Goal: Information Seeking & Learning: Learn about a topic

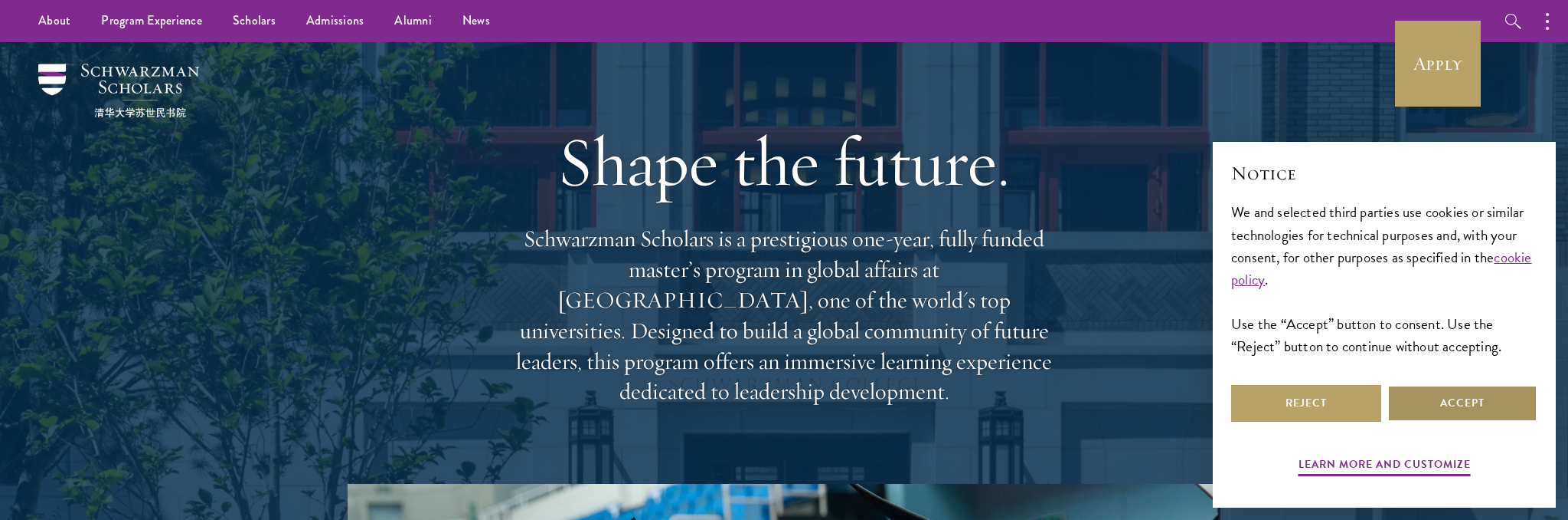
click at [1496, 403] on button "Accept" at bounding box center [1463, 403] width 150 height 37
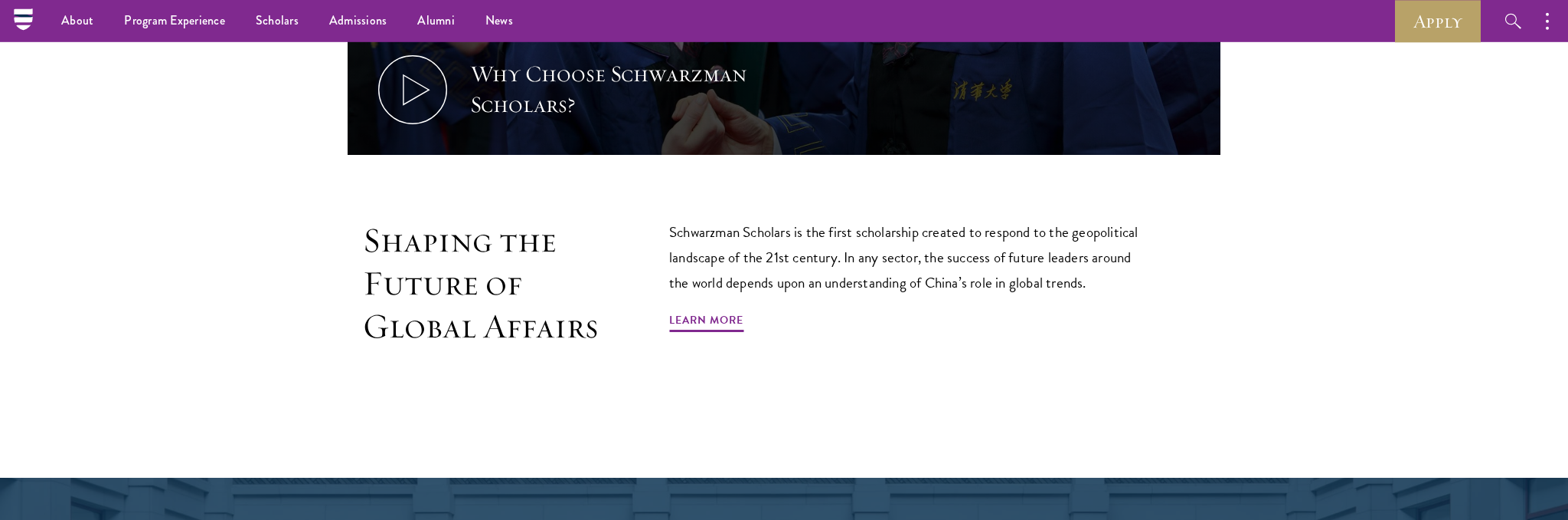
scroll to position [728, 0]
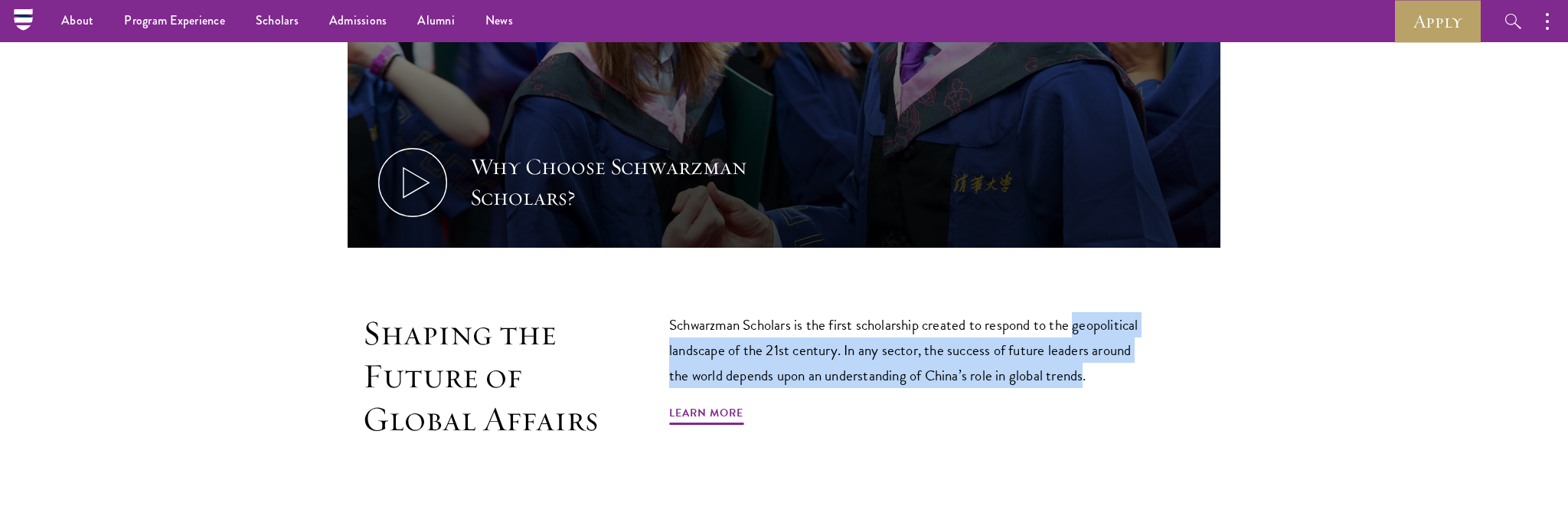
drag, startPoint x: 1080, startPoint y: 296, endPoint x: 1086, endPoint y: 346, distance: 50.4
click at [1086, 346] on p "Schwarzman Scholars is the first scholarship created to respond to the geopolit…" at bounding box center [911, 350] width 483 height 76
click at [1037, 317] on p "Schwarzman Scholars is the first scholarship created to respond to the geopolit…" at bounding box center [911, 350] width 483 height 76
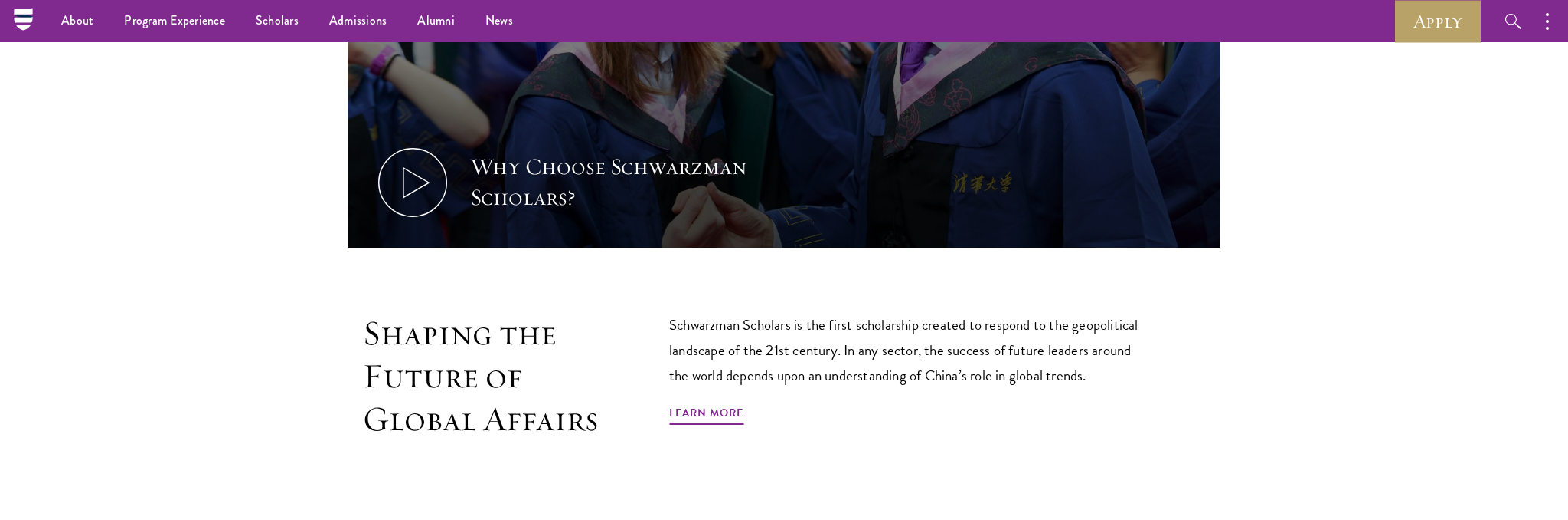
click at [1030, 312] on p "Schwarzman Scholars is the first scholarship created to respond to the geopolit…" at bounding box center [911, 350] width 483 height 76
click at [1056, 324] on p "Schwarzman Scholars is the first scholarship created to respond to the geopolit…" at bounding box center [911, 350] width 483 height 76
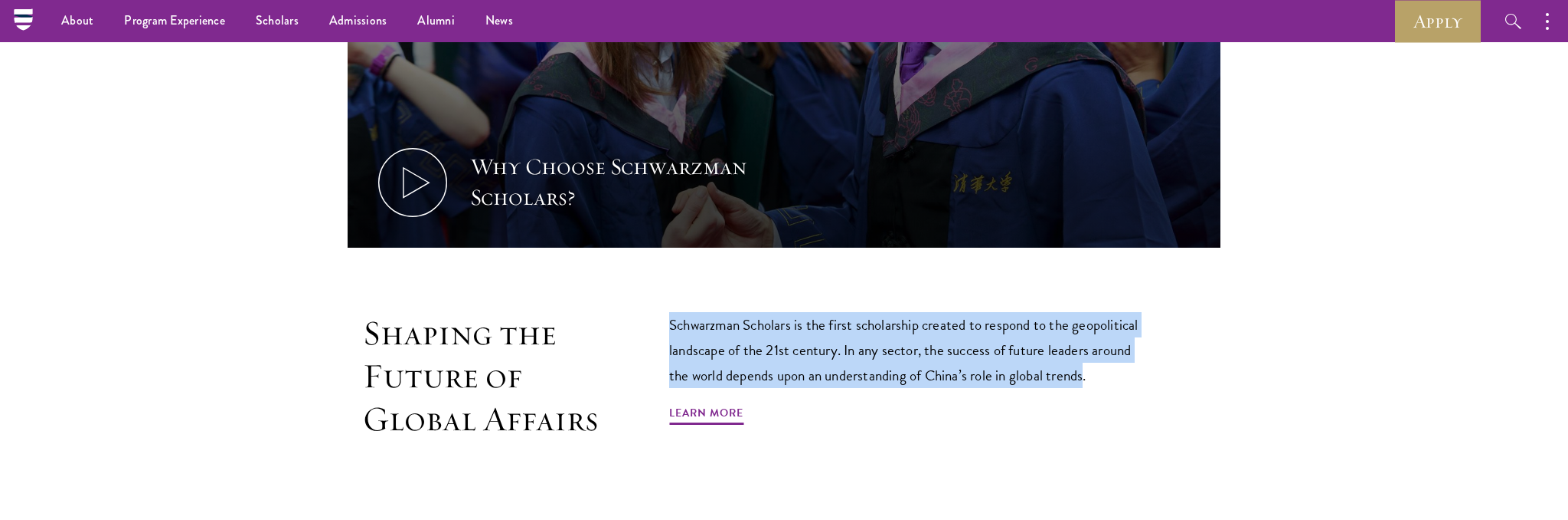
drag, startPoint x: 1088, startPoint y: 347, endPoint x: 753, endPoint y: 304, distance: 337.7
click at [671, 312] on p "Schwarzman Scholars is the first scholarship created to respond to the geopolit…" at bounding box center [911, 350] width 483 height 76
click at [780, 312] on p "Schwarzman Scholars is the first scholarship created to respond to the geopolit…" at bounding box center [911, 350] width 483 height 76
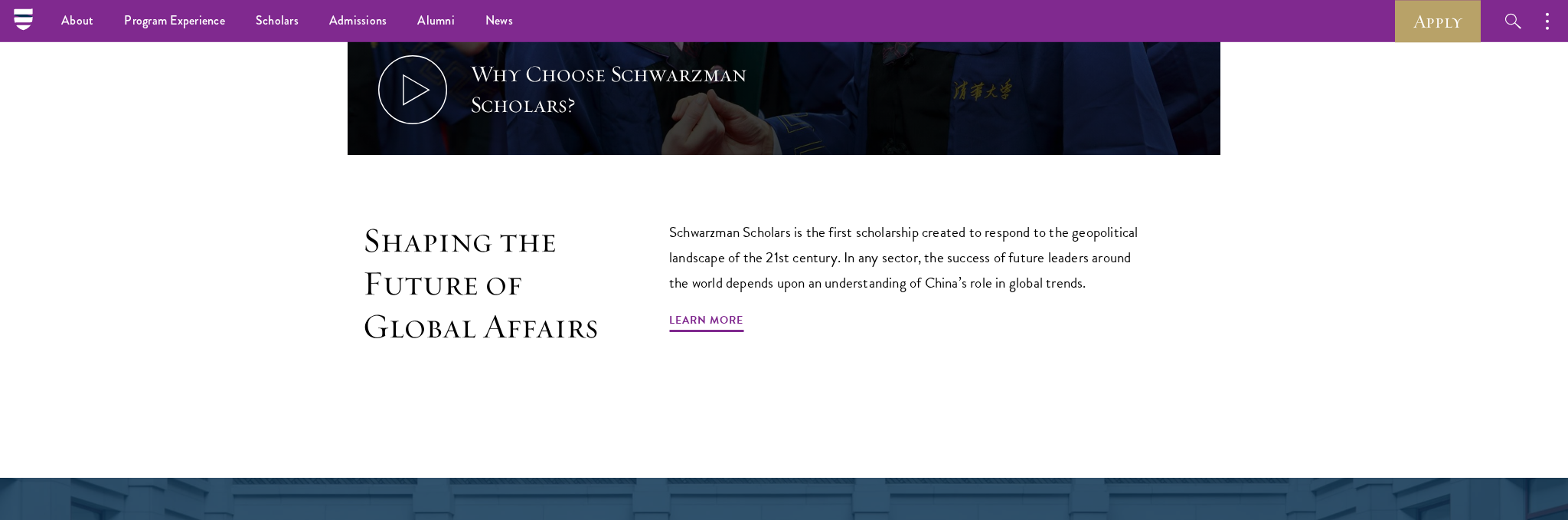
scroll to position [890, 0]
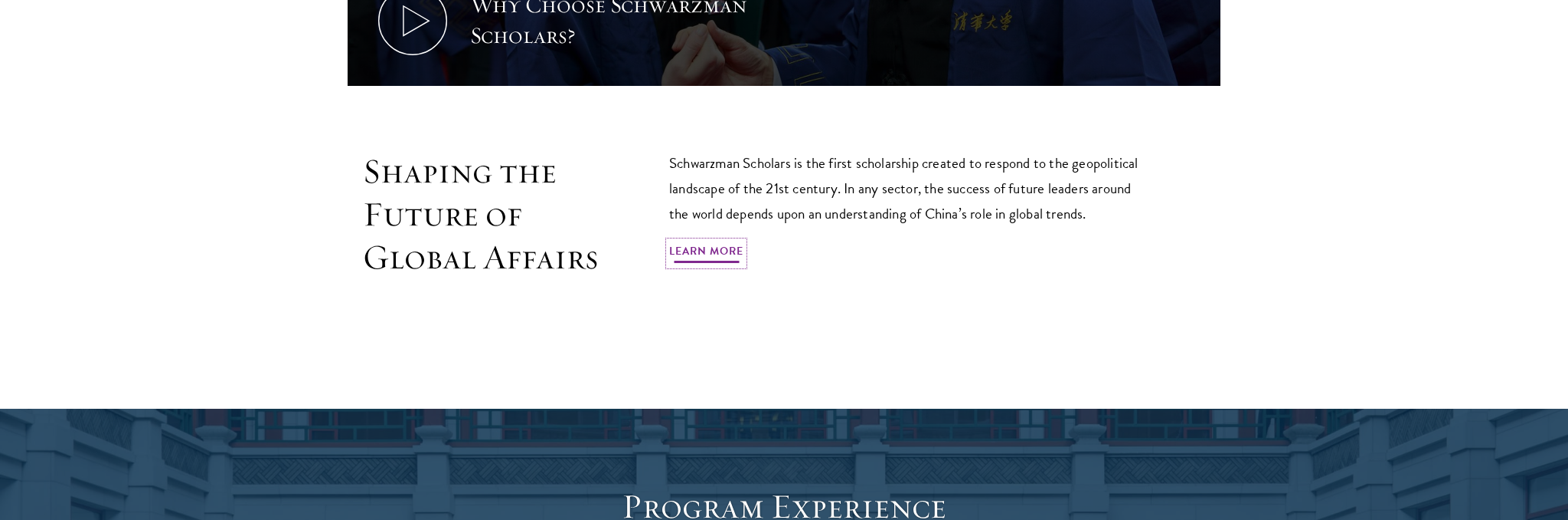
click at [709, 242] on link "Learn More" at bounding box center [706, 253] width 74 height 23
